Goal: Navigation & Orientation: Find specific page/section

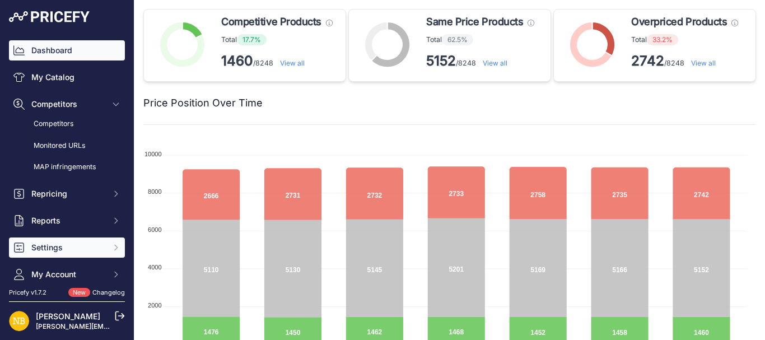
click at [54, 244] on span "Settings" at bounding box center [67, 247] width 73 height 11
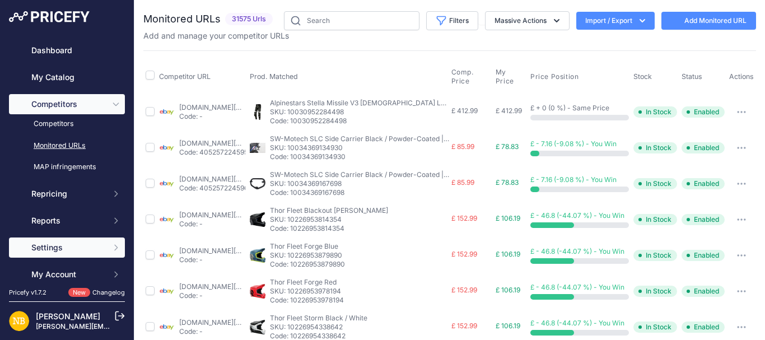
scroll to position [93, 0]
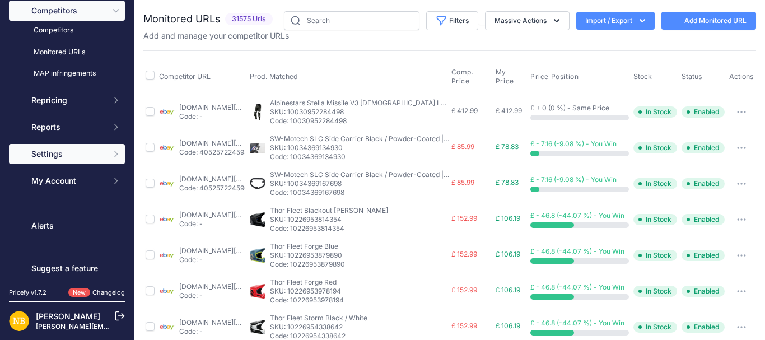
click at [67, 153] on span "Settings" at bounding box center [67, 153] width 73 height 11
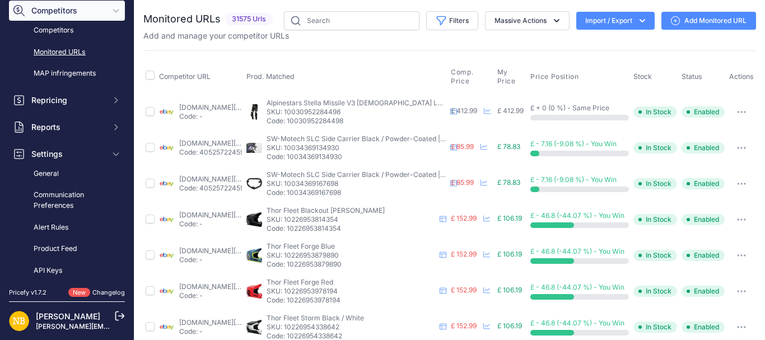
click at [579, 22] on button "Import / Export" at bounding box center [615, 21] width 78 height 18
click at [596, 43] on span "Import" at bounding box center [606, 44] width 21 height 9
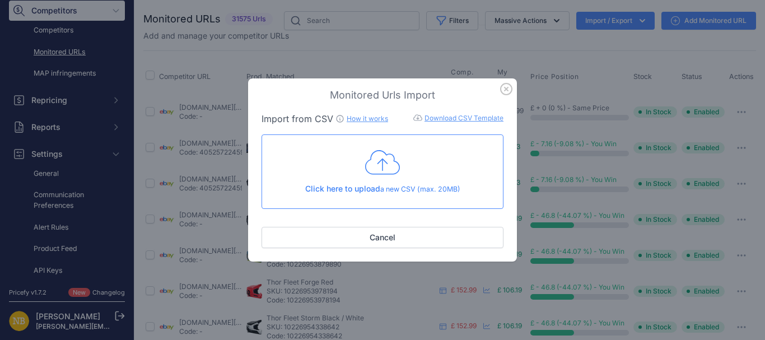
click at [503, 91] on icon "button" at bounding box center [506, 89] width 12 height 12
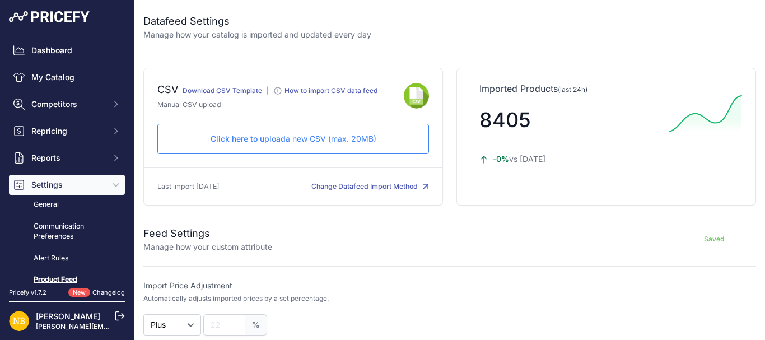
click at [349, 137] on p "Click here to upload a new CSV (max. 20MB)" at bounding box center [293, 138] width 252 height 11
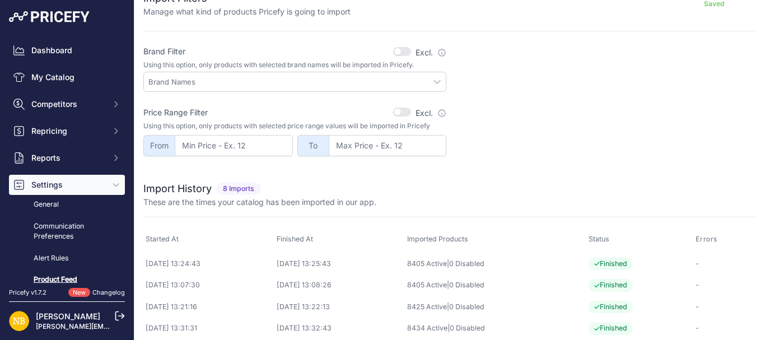
scroll to position [391, 0]
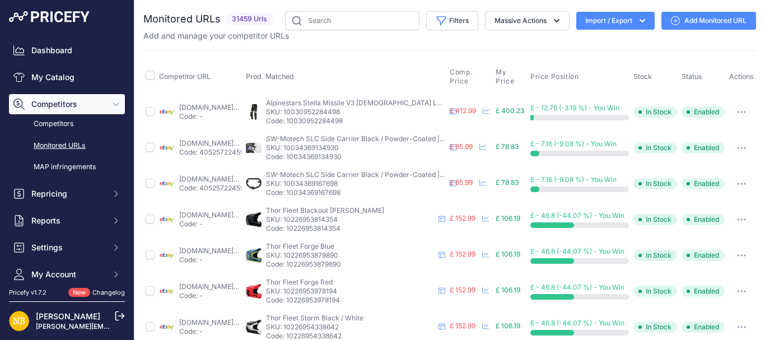
click at [576, 15] on button "Import / Export" at bounding box center [615, 21] width 78 height 18
click at [578, 44] on div "Import" at bounding box center [614, 44] width 90 height 20
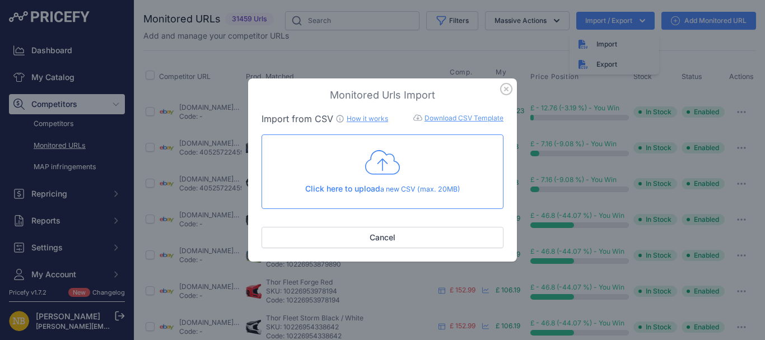
click at [385, 150] on icon at bounding box center [382, 162] width 35 height 28
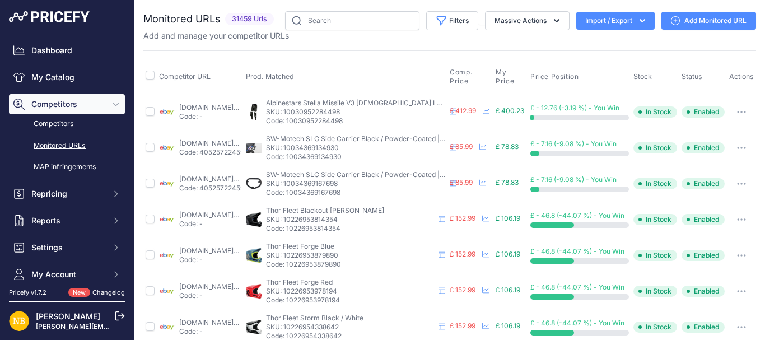
click at [602, 25] on button "Import / Export" at bounding box center [615, 21] width 78 height 18
click at [585, 20] on button "Import / Export" at bounding box center [615, 21] width 78 height 18
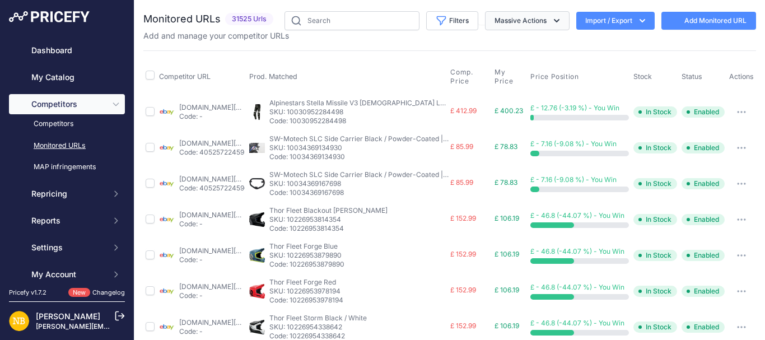
click at [488, 20] on button "Massive Actions" at bounding box center [527, 20] width 85 height 19
drag, startPoint x: 449, startPoint y: 50, endPoint x: 447, endPoint y: 25, distance: 24.7
click at [447, 25] on button "Filters" at bounding box center [452, 20] width 52 height 19
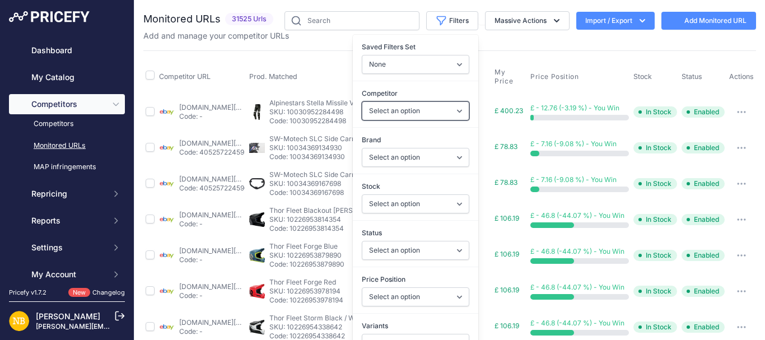
click at [381, 116] on select "Select an option [DOMAIN_NAME] [DOMAIN_NAME] [DOMAIN_NAME] [DOMAIN_NAME] [DOMAI…" at bounding box center [415, 110] width 107 height 19
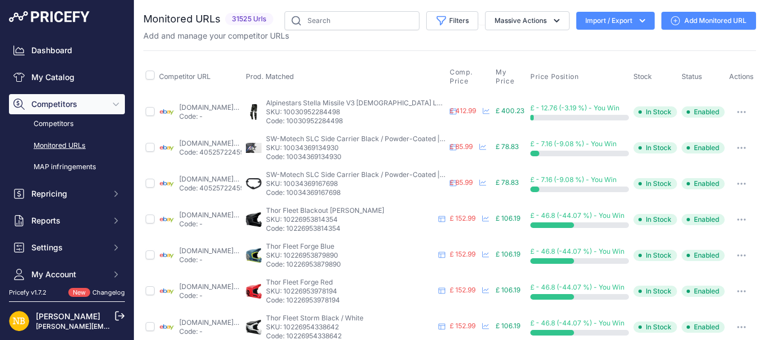
click at [446, 21] on button "Filters" at bounding box center [452, 20] width 52 height 19
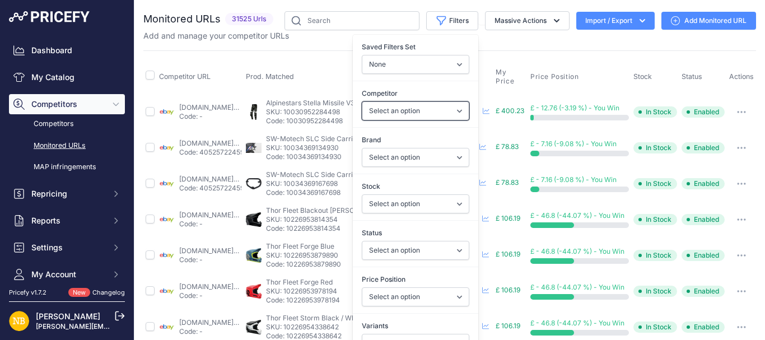
click at [385, 111] on select "Select an option [DOMAIN_NAME] [DOMAIN_NAME] [DOMAIN_NAME] [DOMAIN_NAME] [DOMAI…" at bounding box center [415, 110] width 107 height 19
select select "4352"
click at [362, 101] on select "Select an option [DOMAIN_NAME] [DOMAIN_NAME] [DOMAIN_NAME] [DOMAIN_NAME] [DOMAI…" at bounding box center [415, 110] width 107 height 19
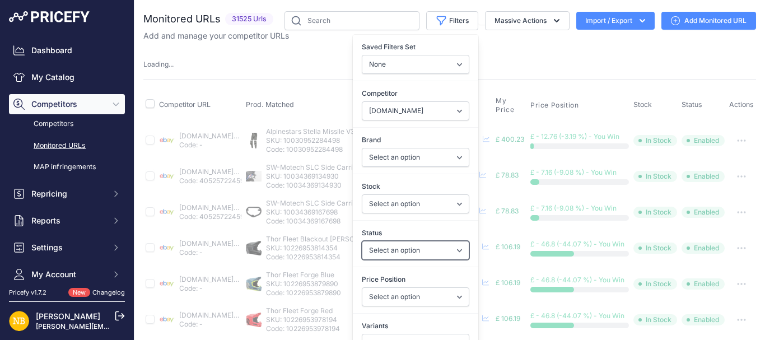
click at [378, 252] on select "Select an option Enabled Disabled In progress Scraping Failed Not Found Missing…" at bounding box center [415, 250] width 107 height 19
select select "2"
click at [362, 241] on select "Select an option Enabled Disabled In progress Scraping Failed Not Found Missing…" at bounding box center [415, 250] width 107 height 19
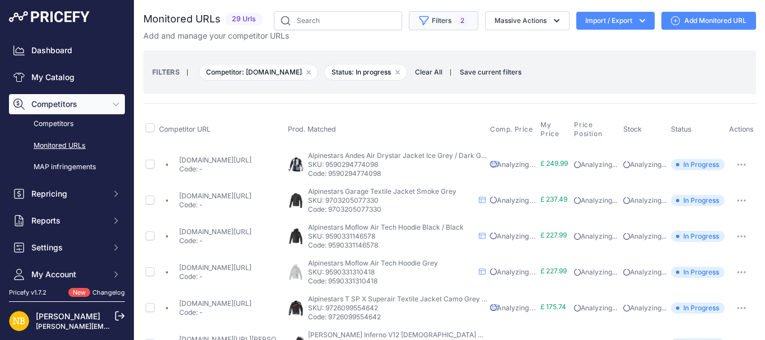
click at [432, 15] on button "Filters 2" at bounding box center [443, 20] width 69 height 19
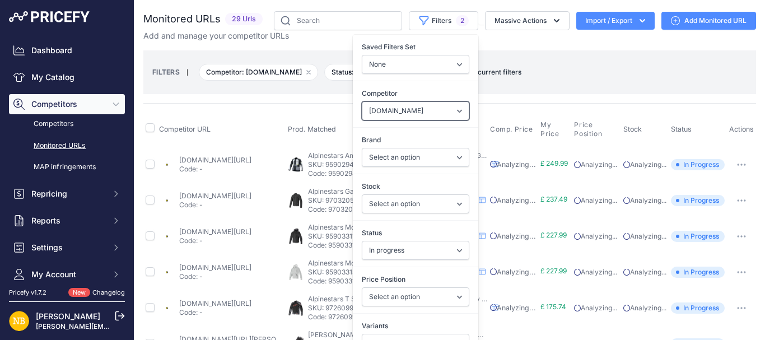
click at [404, 107] on select "Select an option [DOMAIN_NAME] [DOMAIN_NAME] [DOMAIN_NAME] [DOMAIN_NAME] [DOMAI…" at bounding box center [415, 110] width 107 height 19
select select "62729"
click at [362, 101] on select "Select an option [DOMAIN_NAME] [DOMAIN_NAME] [DOMAIN_NAME] [DOMAIN_NAME] [DOMAI…" at bounding box center [415, 110] width 107 height 19
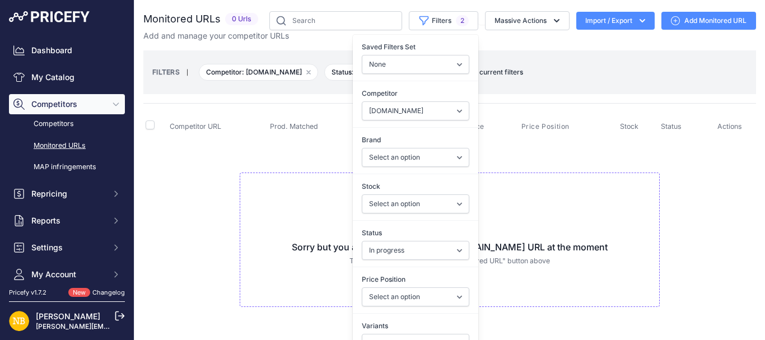
click at [262, 106] on div "Competitor URL Prod. Matched Comp. Price My Price" at bounding box center [449, 216] width 612 height 226
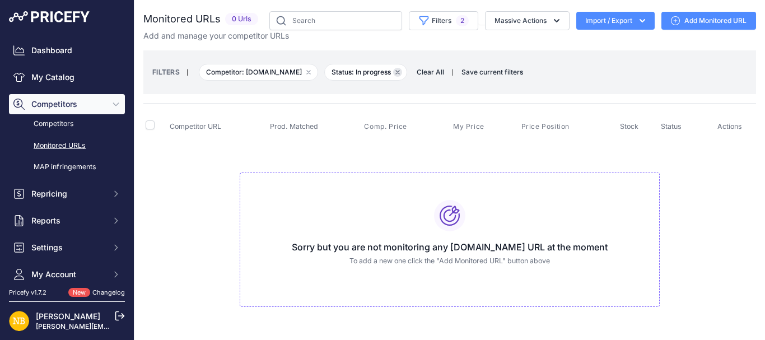
click at [399, 73] on icon "button" at bounding box center [397, 72] width 3 height 3
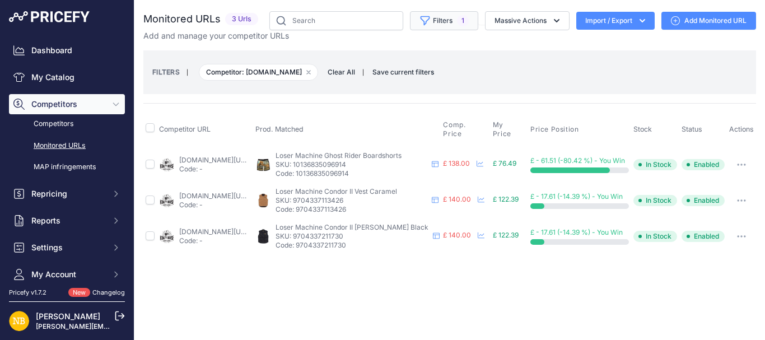
click at [438, 18] on button "Filters 1" at bounding box center [444, 20] width 68 height 19
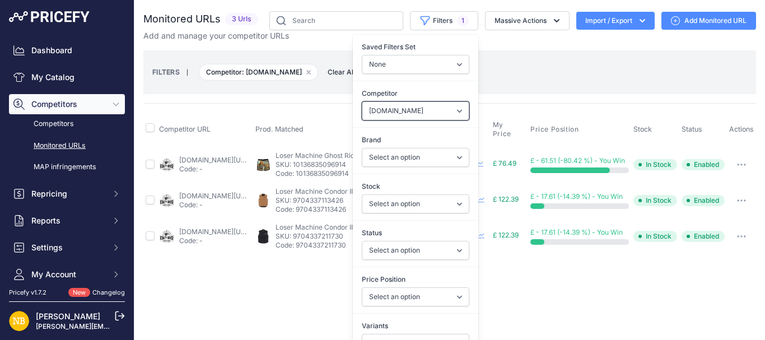
click at [397, 110] on select "Select an option [DOMAIN_NAME] [DOMAIN_NAME] [DOMAIN_NAME] [DOMAIN_NAME] [DOMAI…" at bounding box center [415, 110] width 107 height 19
select select "62728"
click at [362, 101] on select "Select an option [DOMAIN_NAME] [DOMAIN_NAME] [DOMAIN_NAME] [DOMAIN_NAME] [DOMAI…" at bounding box center [415, 110] width 107 height 19
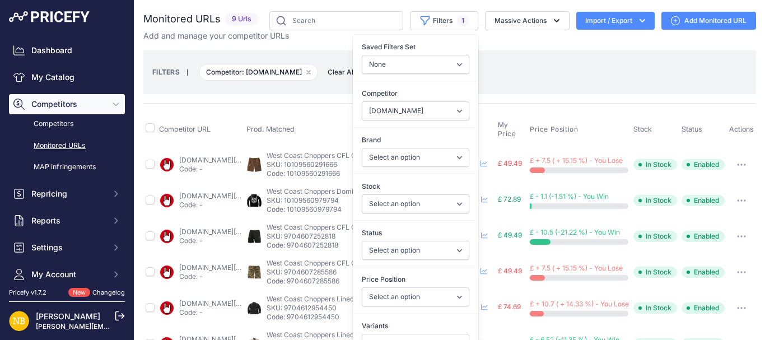
click at [260, 104] on div "Competitor URL Prod. Matched Comp. Price My Price" at bounding box center [449, 286] width 612 height 366
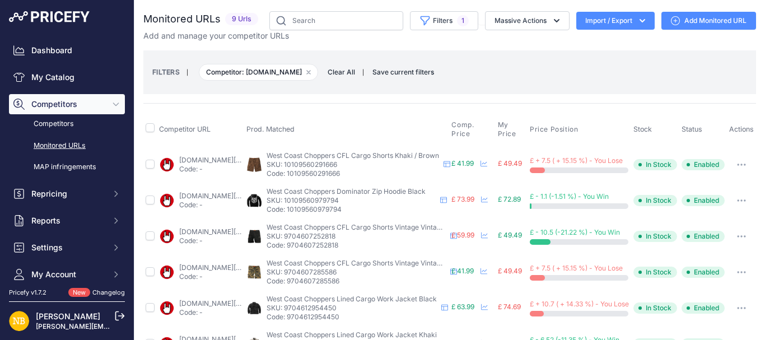
click at [322, 72] on span "Clear All" at bounding box center [341, 72] width 39 height 11
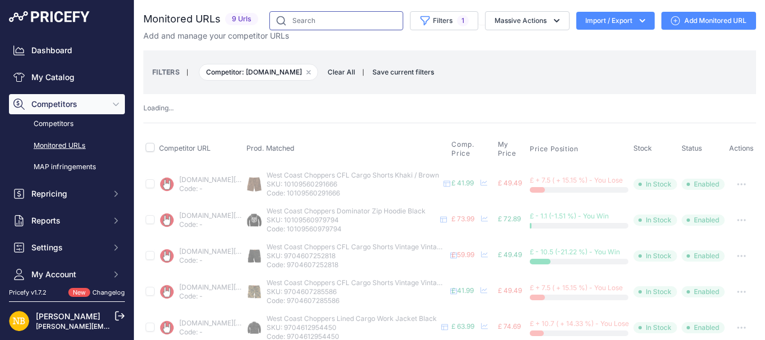
click at [319, 16] on input "text" at bounding box center [336, 20] width 134 height 19
paste input "9790107091282"
click at [319, 17] on input "9790107091282" at bounding box center [336, 20] width 134 height 19
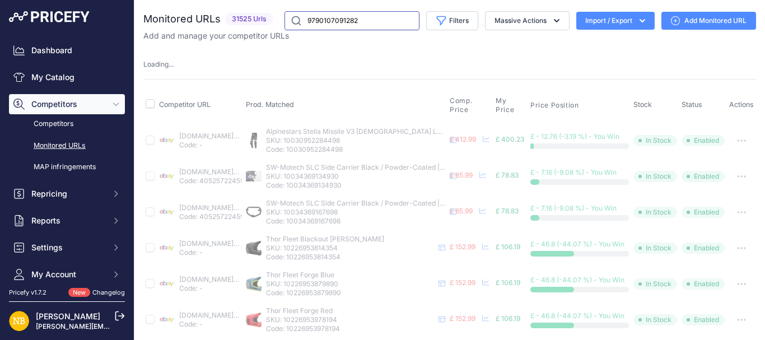
click at [375, 13] on input "9790107091282" at bounding box center [351, 20] width 135 height 19
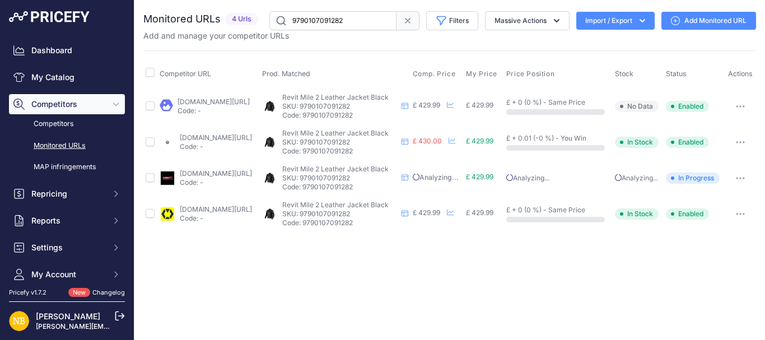
click at [252, 177] on link "[DOMAIN_NAME][URL]" at bounding box center [216, 173] width 72 height 8
click at [365, 24] on input "9790107091282" at bounding box center [332, 20] width 127 height 19
paste input "189586"
type input "9790107189586"
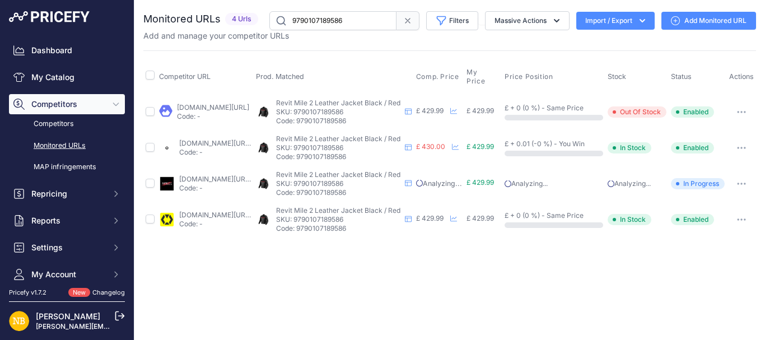
click at [234, 176] on link "[DOMAIN_NAME][URL]" at bounding box center [215, 179] width 72 height 8
